Goal: Task Accomplishment & Management: Manage account settings

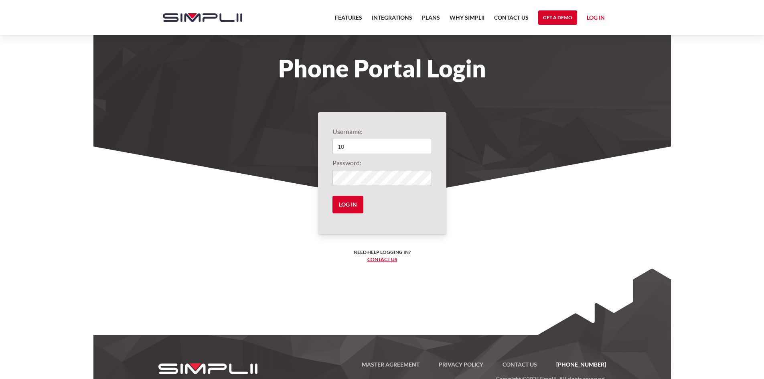
type input "1002@endependencefinancial"
click at [333, 196] on input "Log in" at bounding box center [348, 205] width 31 height 18
click at [352, 209] on input "Log in" at bounding box center [348, 205] width 31 height 18
click at [352, 205] on input "Log in" at bounding box center [348, 205] width 31 height 18
click at [354, 205] on input "Log in" at bounding box center [348, 205] width 31 height 18
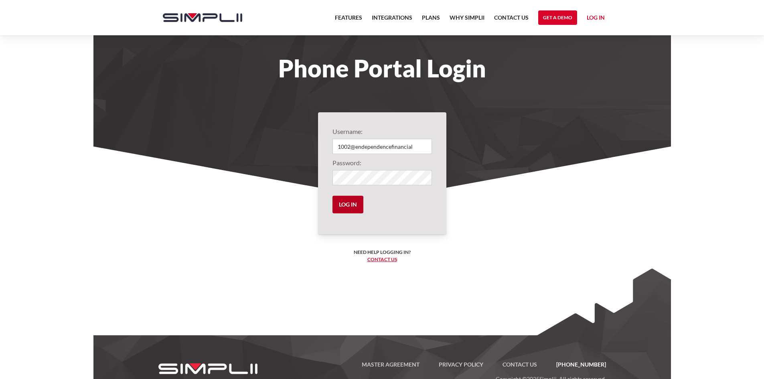
click at [333, 196] on input "Log in" at bounding box center [348, 205] width 31 height 18
click at [602, 16] on link "Log in" at bounding box center [596, 19] width 18 height 12
click at [591, 17] on link "Log in" at bounding box center [596, 19] width 18 height 12
